Goal: Information Seeking & Learning: Learn about a topic

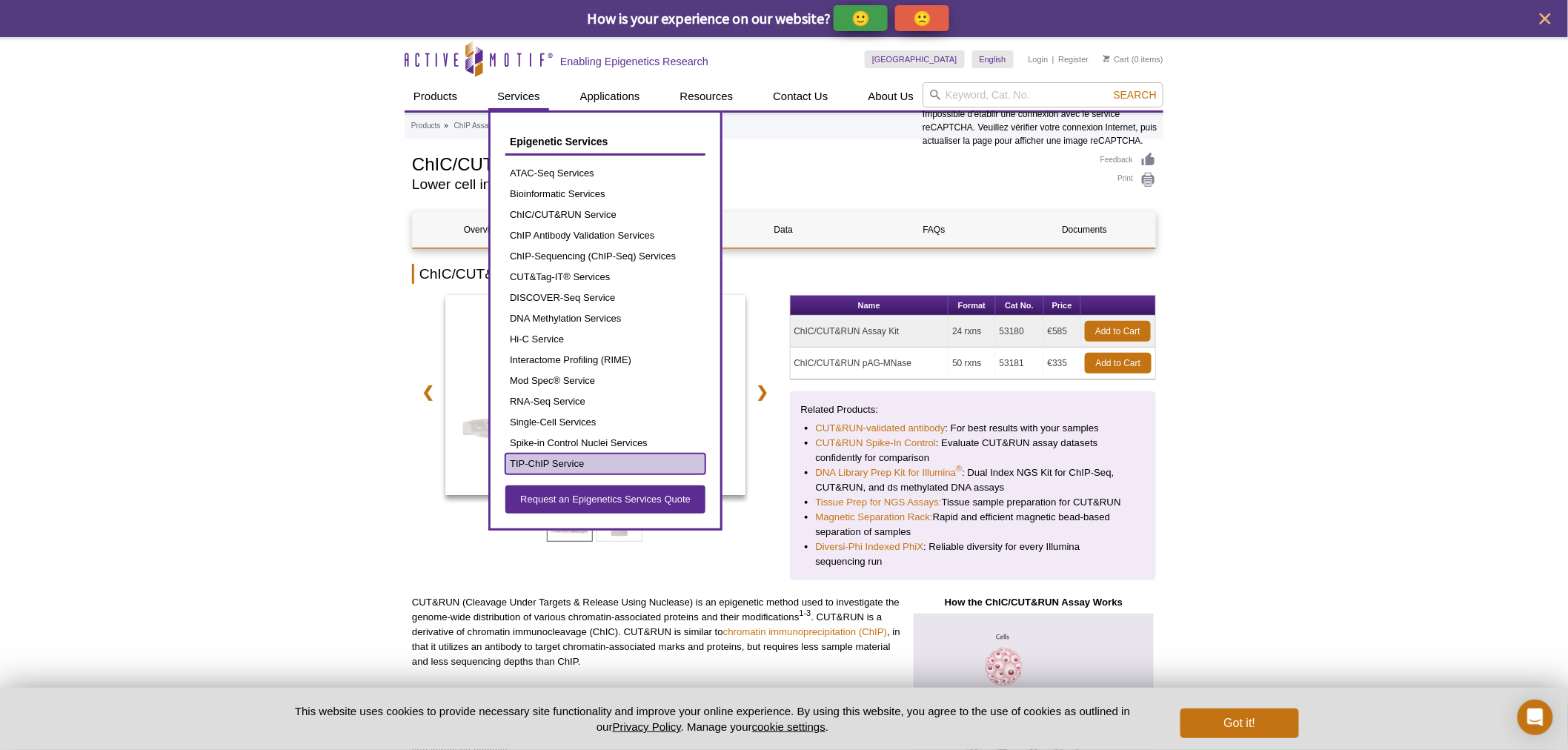
click at [624, 456] on link "TIP-ChIP Service" at bounding box center [606, 463] width 200 height 21
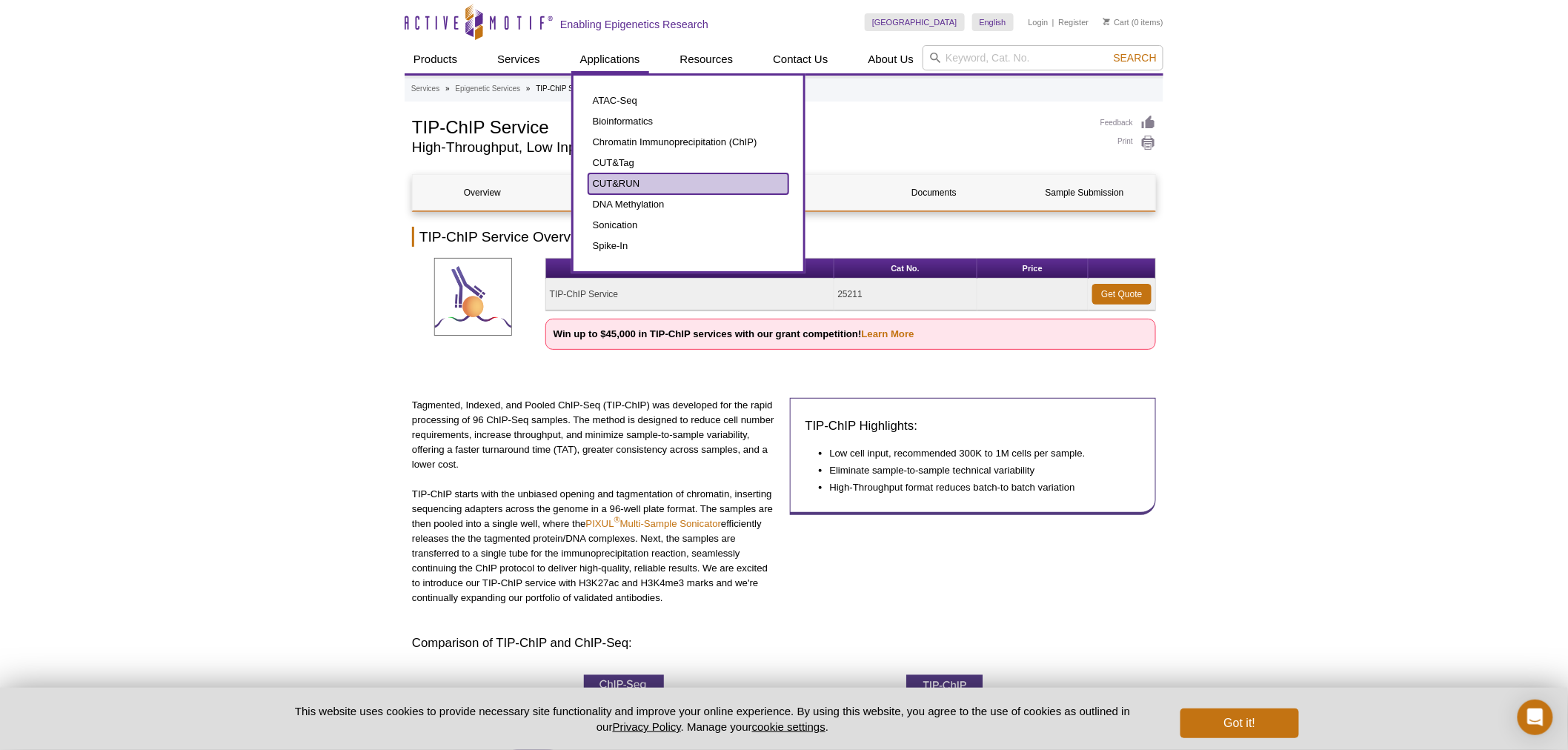
click at [616, 174] on link "CUT&RUN" at bounding box center [688, 183] width 200 height 21
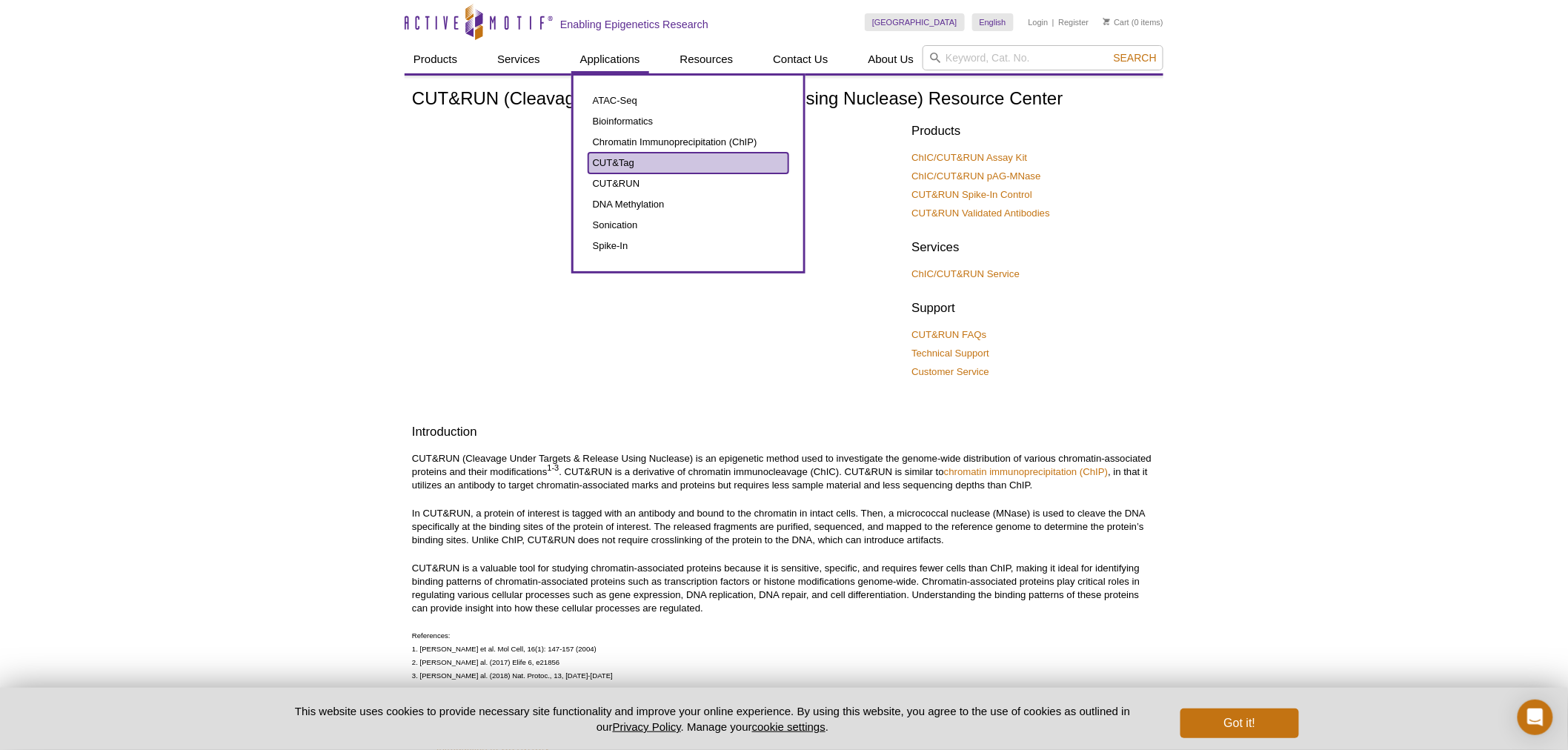
click at [611, 163] on link "CUT&Tag" at bounding box center [688, 163] width 200 height 21
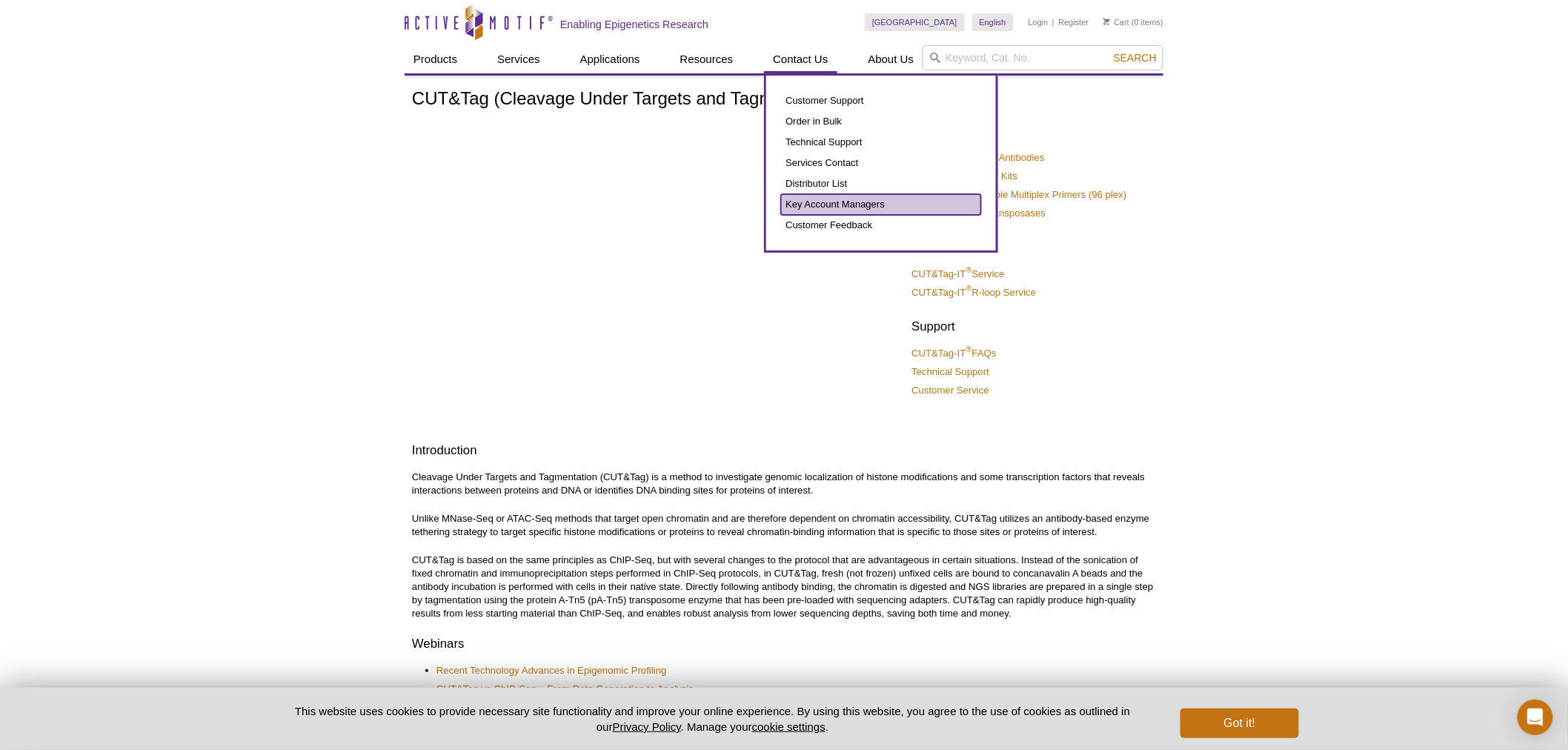
click at [823, 201] on link "Key Account Managers" at bounding box center [881, 204] width 200 height 21
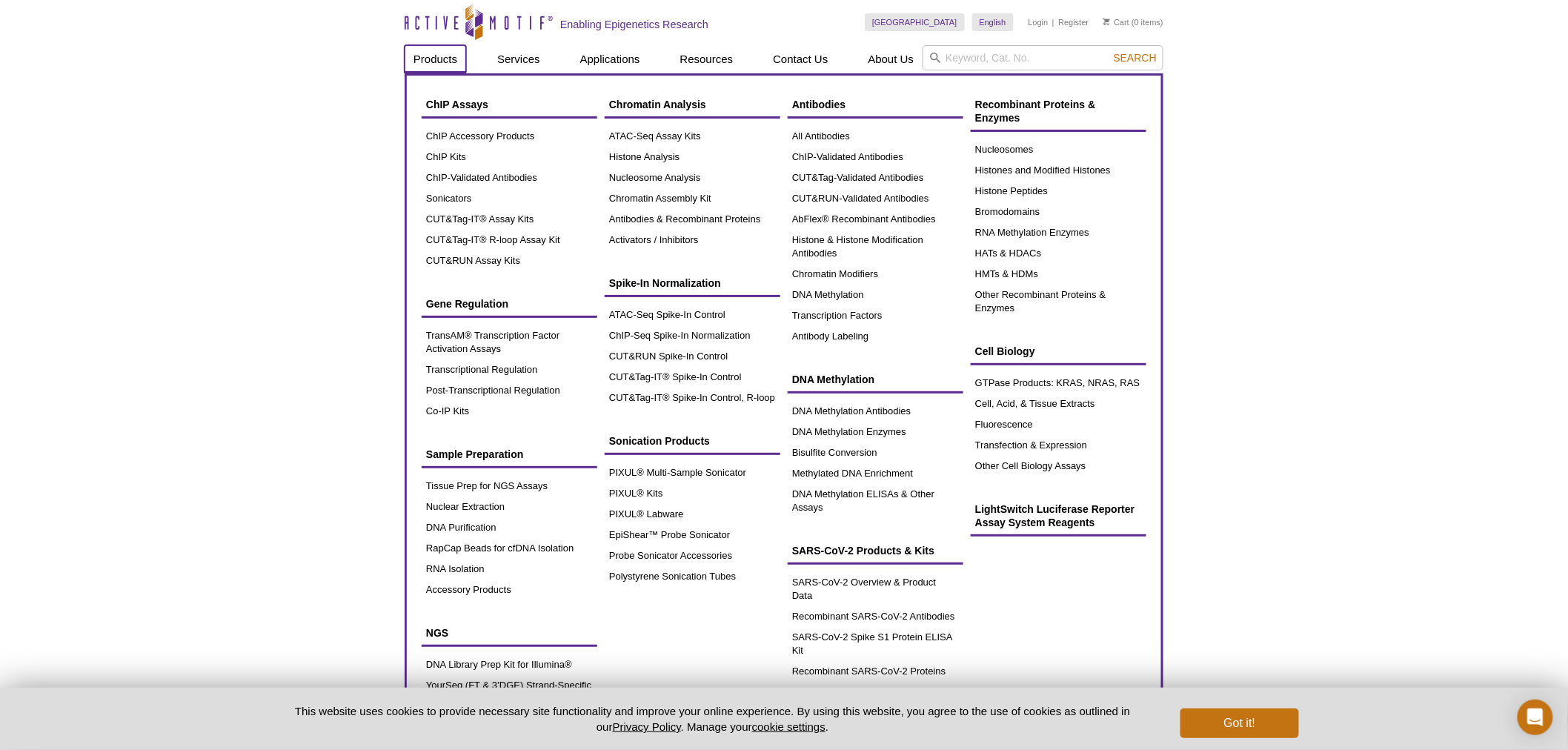
click at [449, 56] on link "Products" at bounding box center [436, 59] width 62 height 28
